Goal: Task Accomplishment & Management: Manage account settings

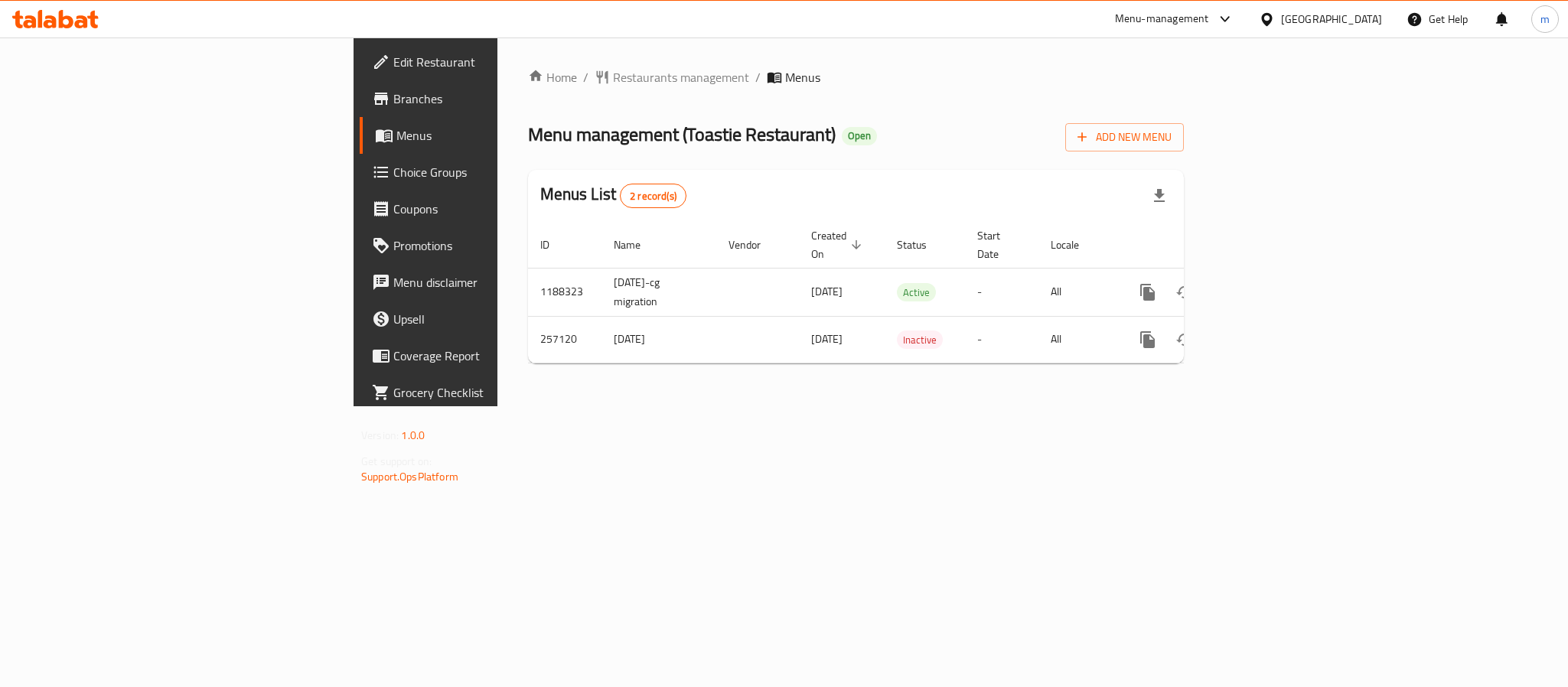
click at [393, 104] on span "Branches" at bounding box center [498, 98] width 210 height 18
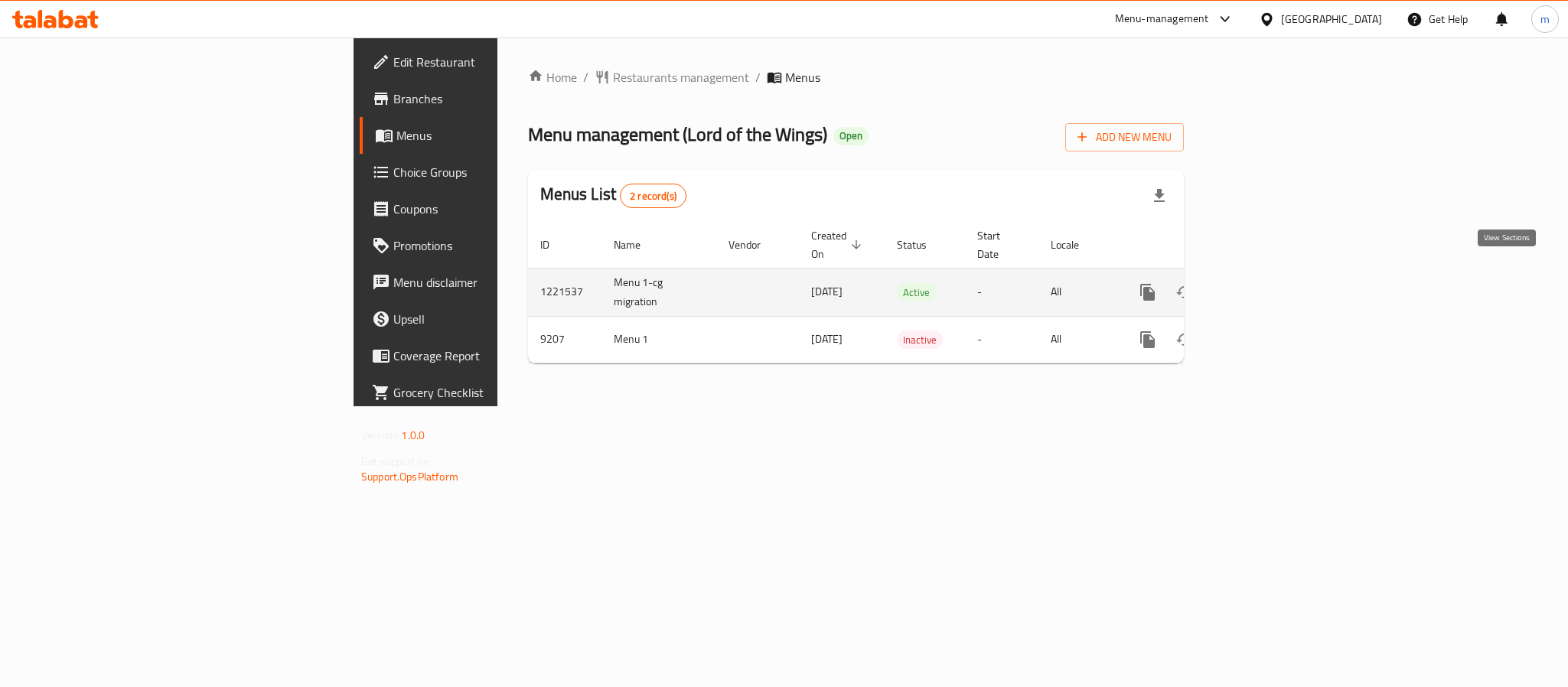
click at [1265, 286] on icon "enhanced table" at bounding box center [1258, 292] width 14 height 14
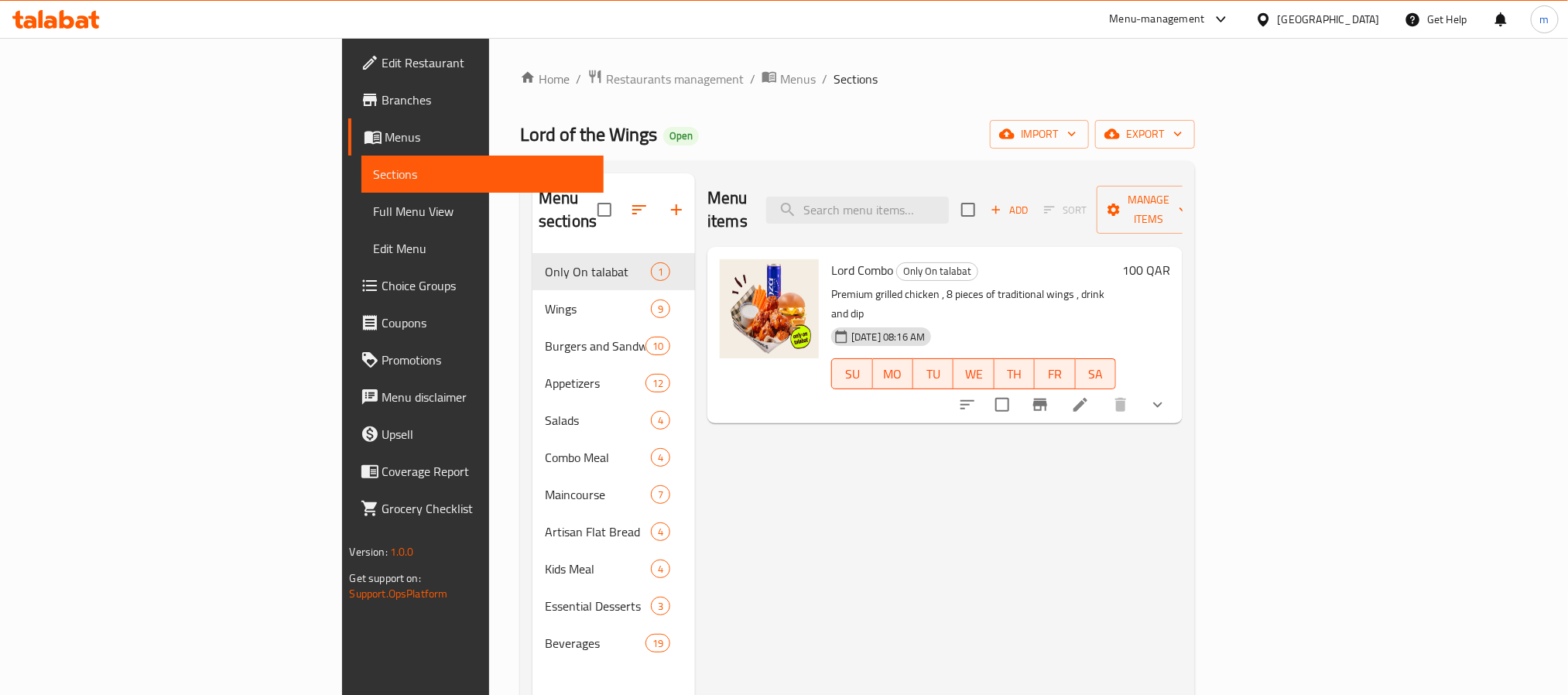
click at [382, 284] on span "Choice Groups" at bounding box center [487, 286] width 209 height 18
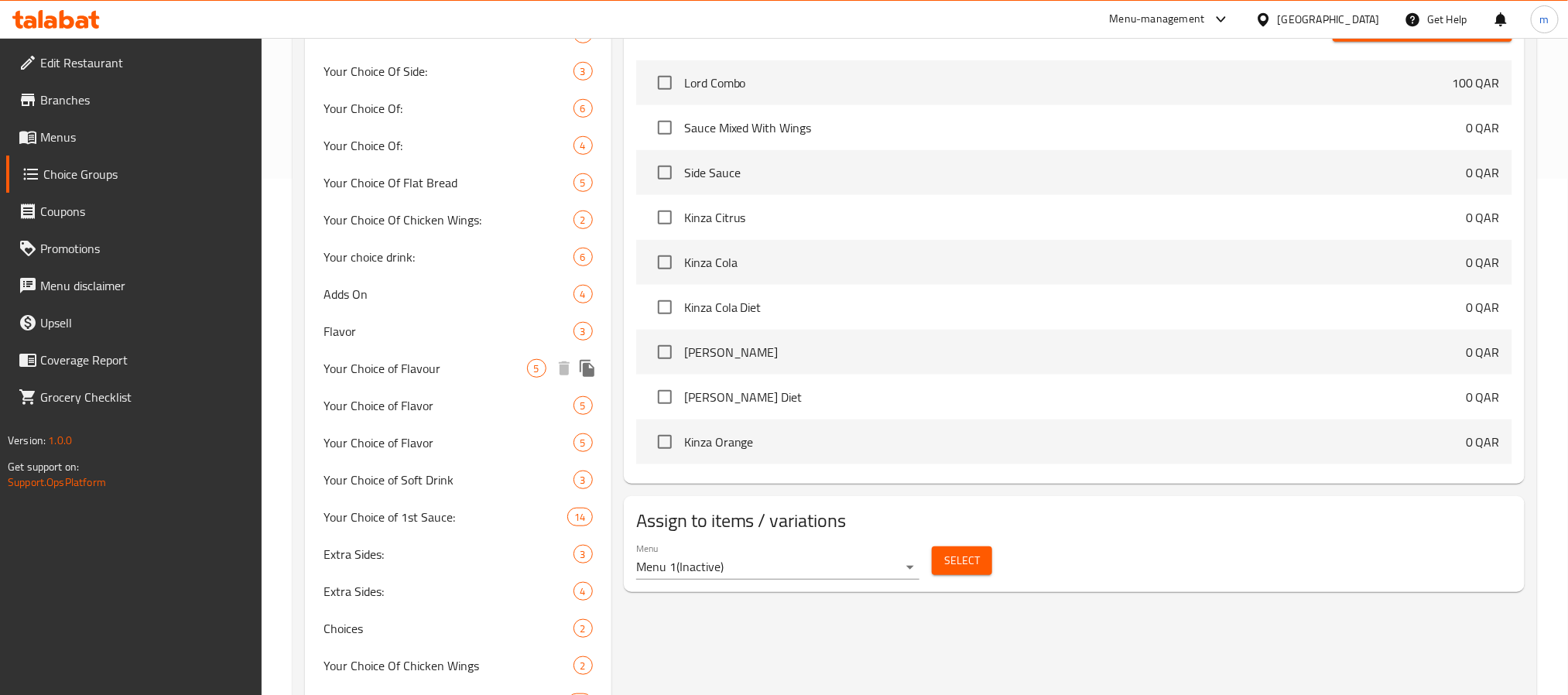
scroll to position [581, 0]
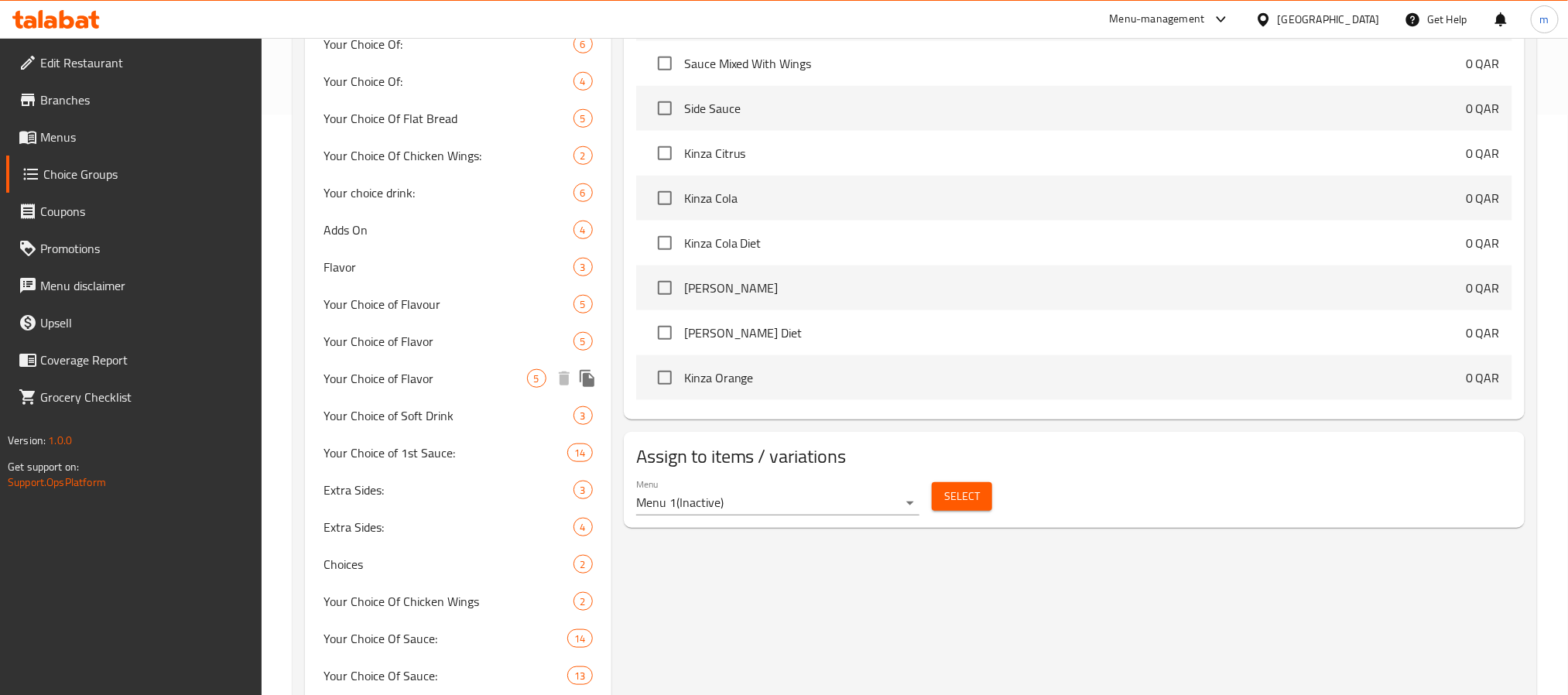
click at [372, 377] on span "Your Choice of Flavor" at bounding box center [426, 379] width 204 height 18
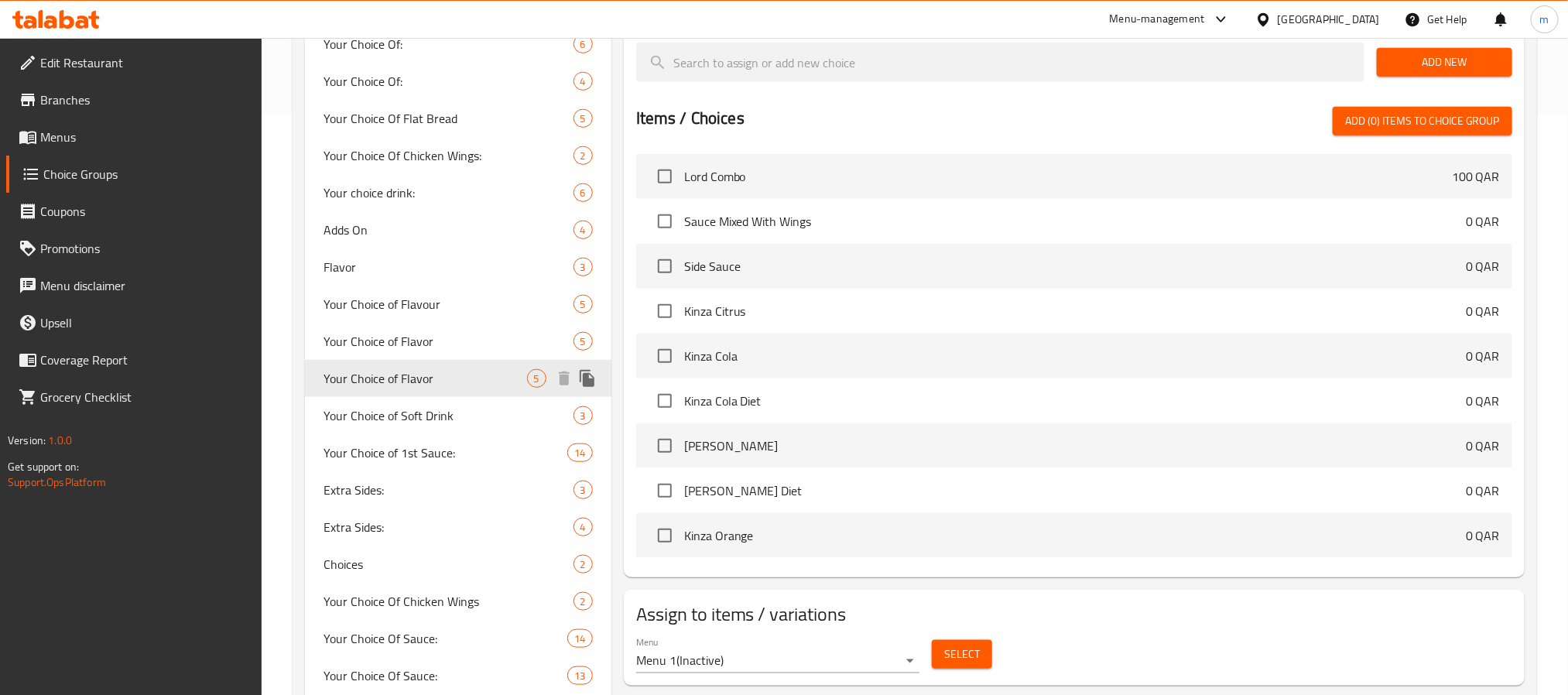
type input "Your Choice of Flavor"
type input "اختيارك للنكهة"
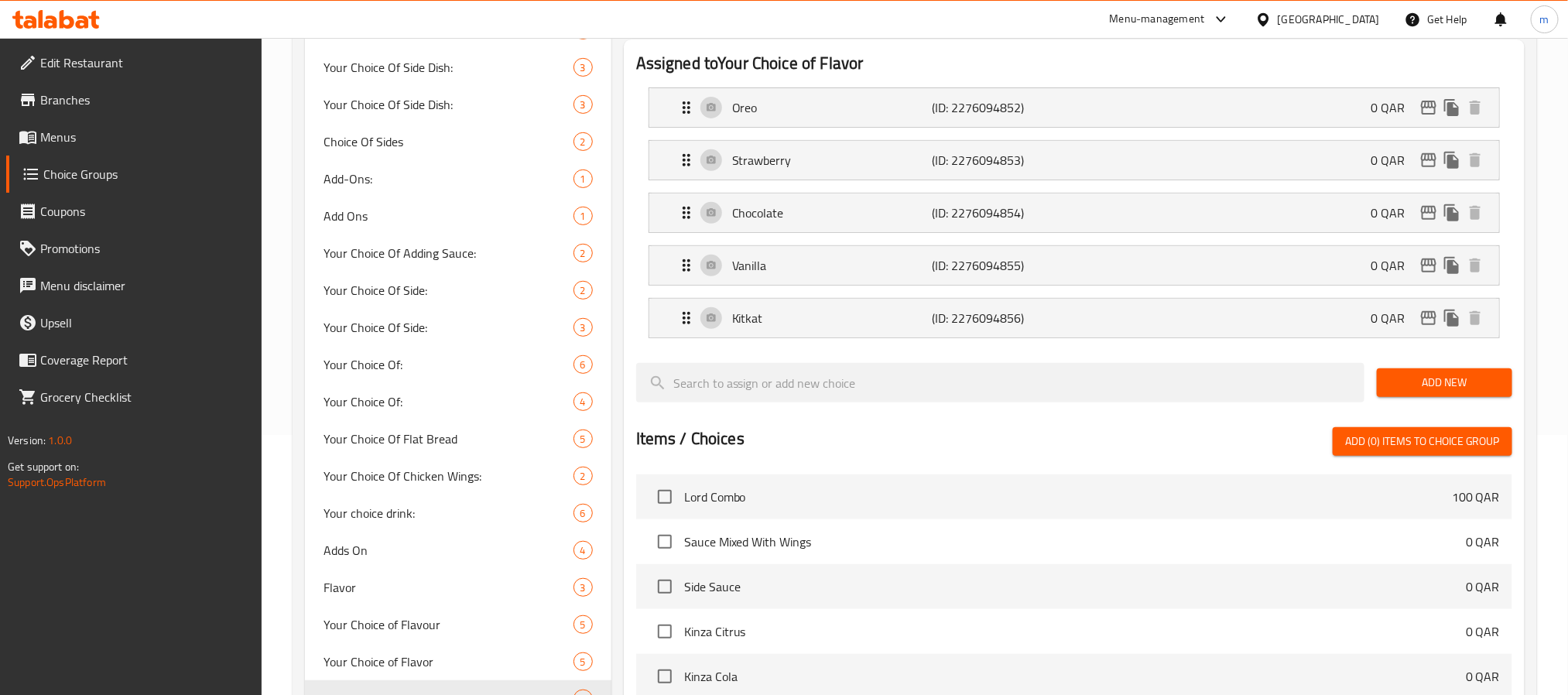
scroll to position [0, 0]
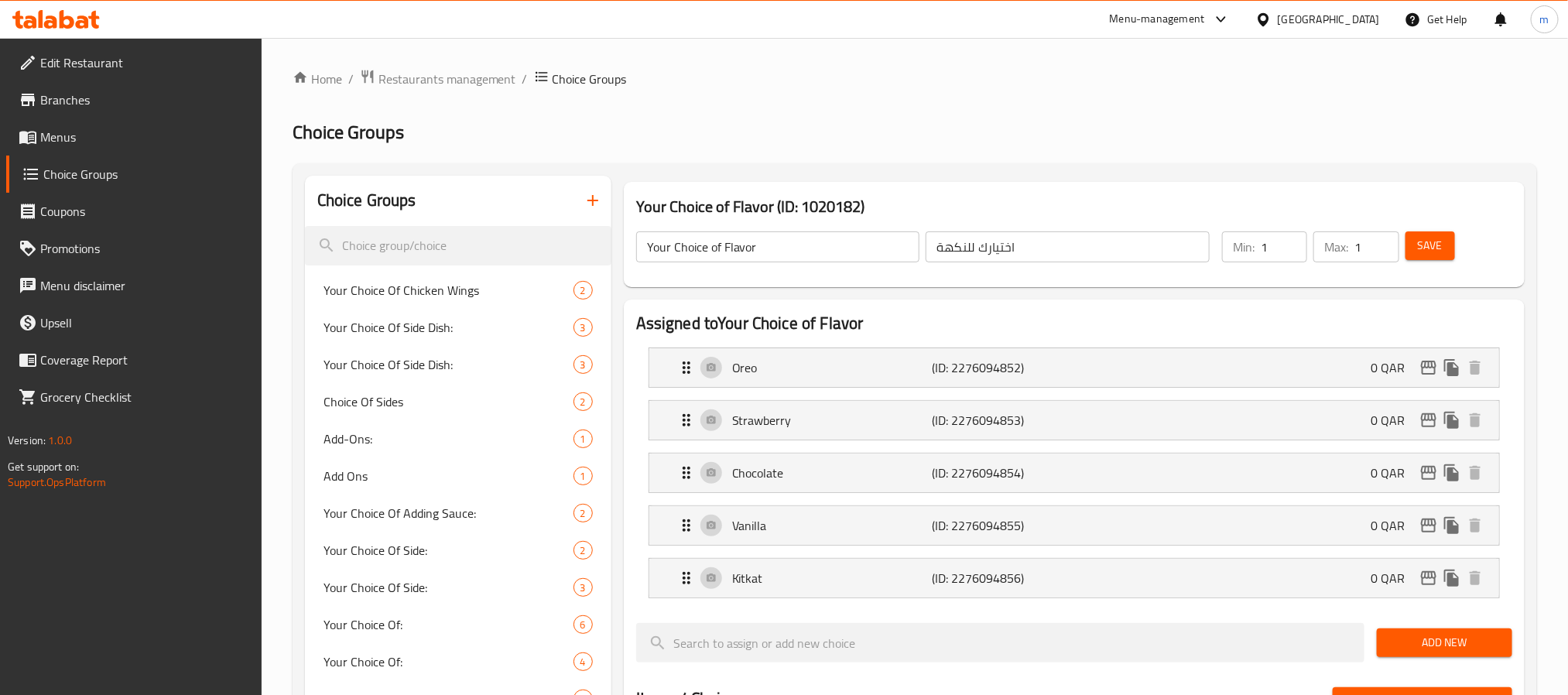
click at [68, 17] on icon at bounding box center [67, 19] width 15 height 18
